Goal: Obtain resource: Download file/media

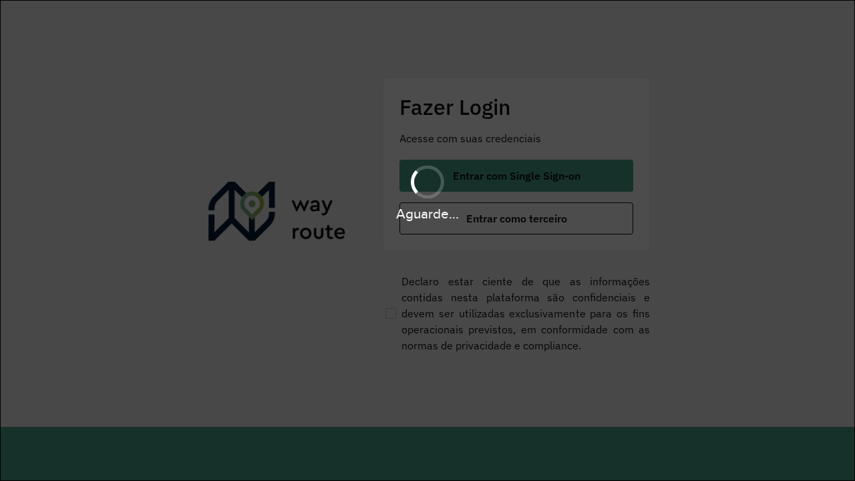
scroll to position [0, 1]
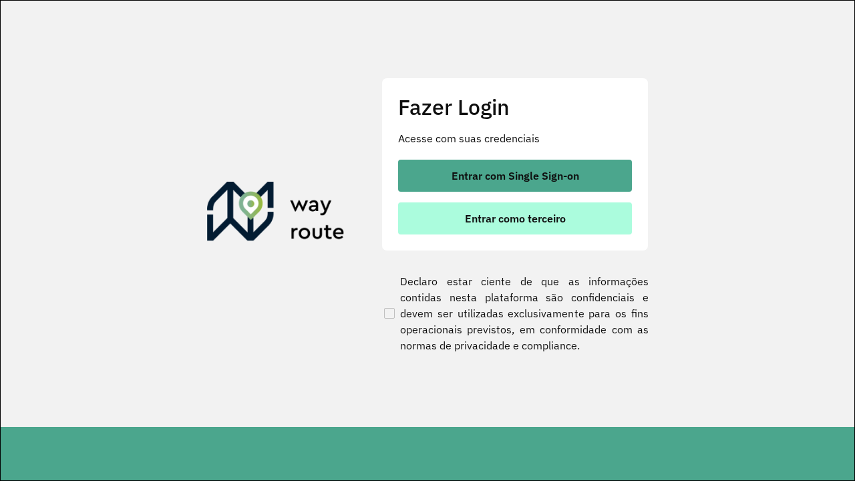
click at [516, 218] on span "Entrar como terceiro" at bounding box center [515, 218] width 101 height 11
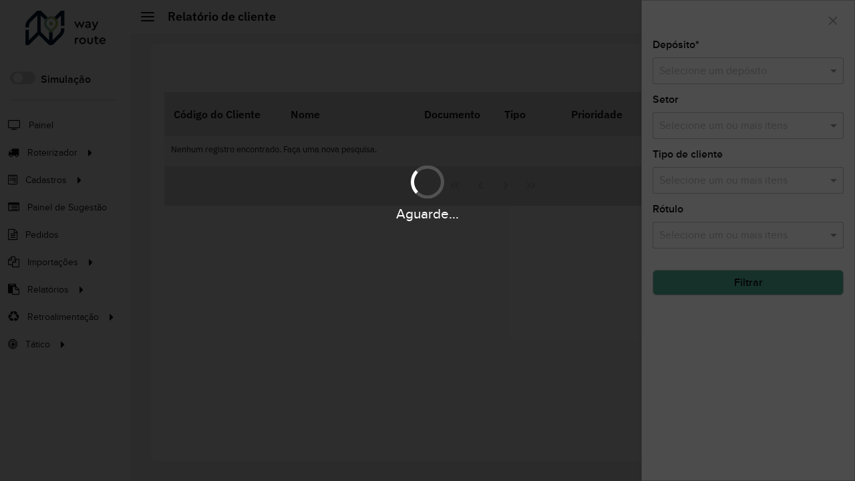
click at [735, 71] on input "text" at bounding box center [734, 71] width 151 height 16
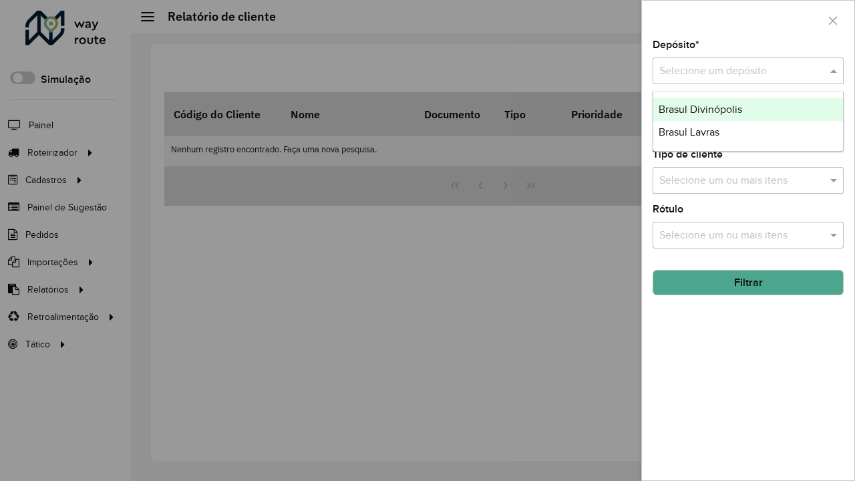
click at [748, 110] on div "Brasul Divinópolis" at bounding box center [748, 109] width 190 height 23
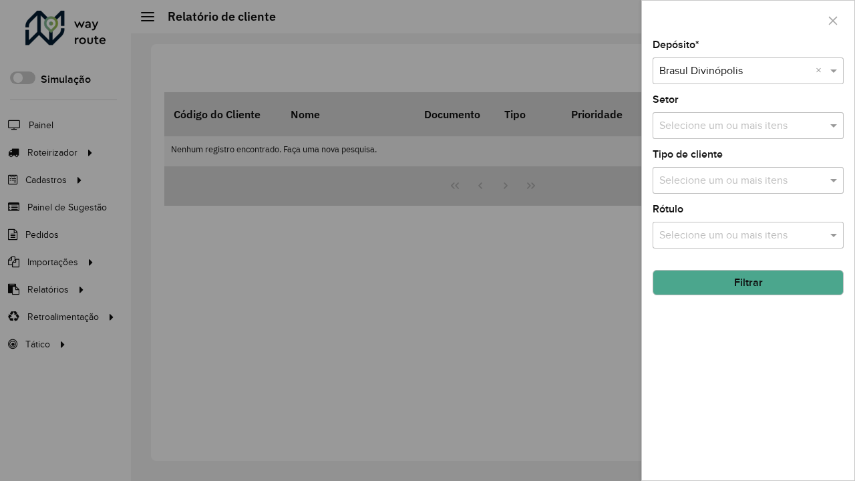
click at [748, 283] on button "Filtrar" at bounding box center [748, 282] width 191 height 25
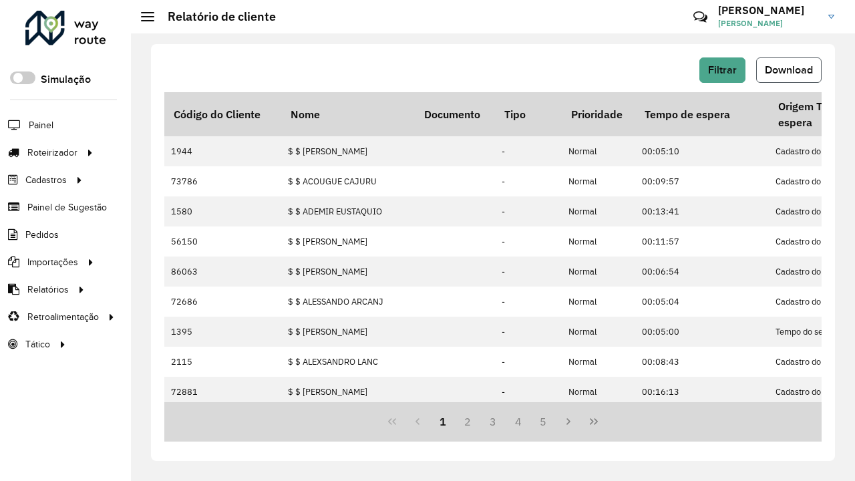
click at [789, 70] on span "Download" at bounding box center [789, 69] width 48 height 11
